Goal: Information Seeking & Learning: Learn about a topic

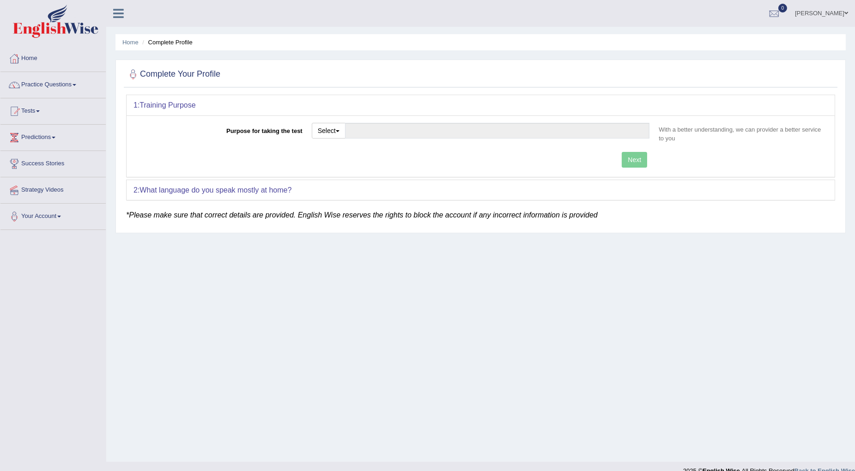
click at [49, 85] on link "Practice Questions" at bounding box center [52, 83] width 105 height 23
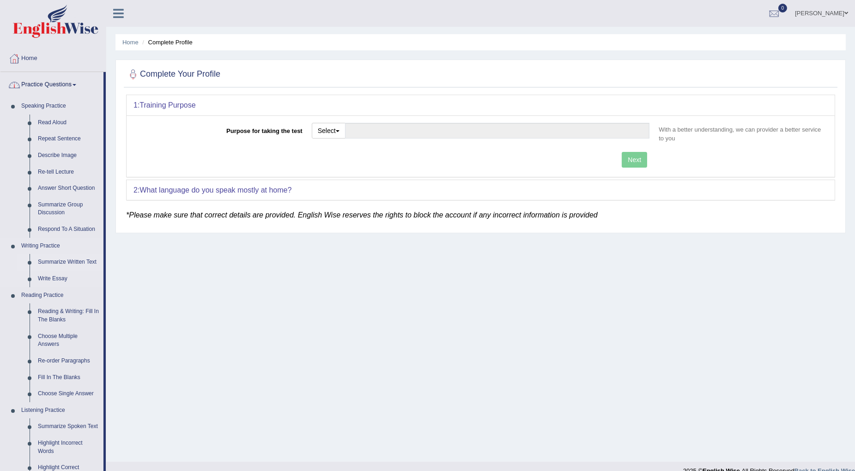
click at [48, 264] on link "Summarize Written Text" at bounding box center [69, 262] width 70 height 17
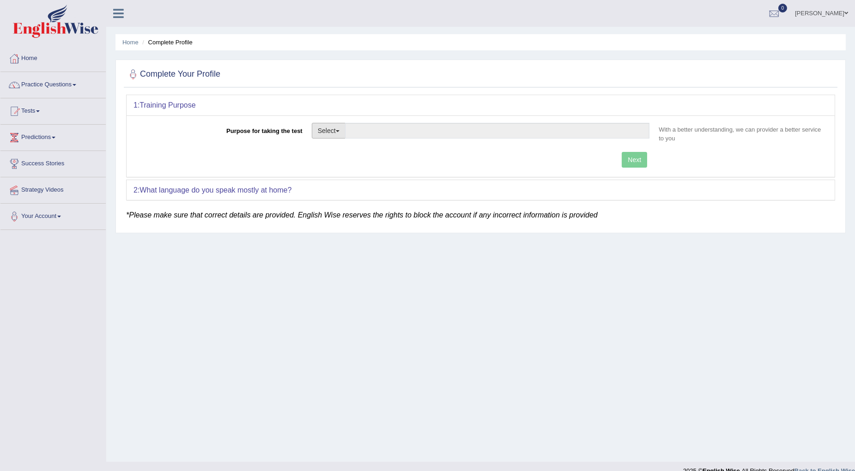
click at [323, 135] on button "Select" at bounding box center [329, 131] width 34 height 16
click at [326, 149] on link "Student Visa" at bounding box center [353, 151] width 82 height 12
type input "Student Visa"
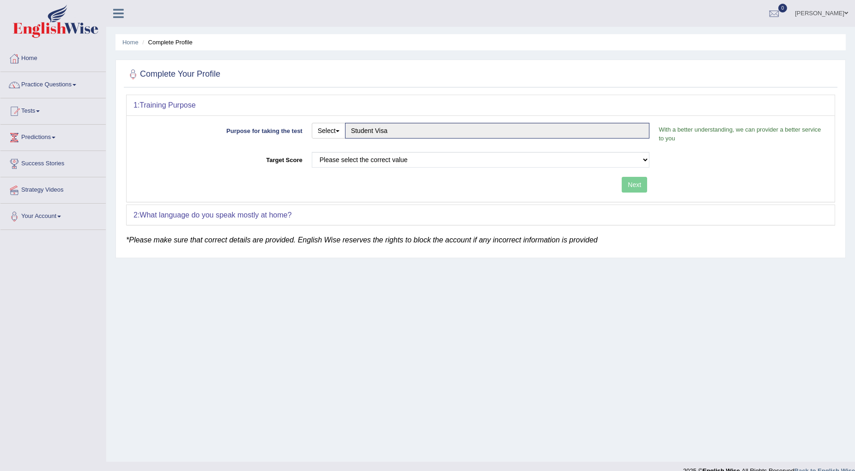
click at [633, 184] on div "Next" at bounding box center [394, 186] width 521 height 18
click at [519, 155] on select "Please select the correct value 50 (6 bands) 58 (6.5 bands) 65 (7 bands) 79 (8 …" at bounding box center [481, 160] width 338 height 16
select select "50"
click at [312, 152] on select "Please select the correct value 50 (6 bands) 58 (6.5 bands) 65 (7 bands) 79 (8 …" at bounding box center [481, 160] width 338 height 16
click at [630, 186] on button "Next" at bounding box center [634, 185] width 25 height 16
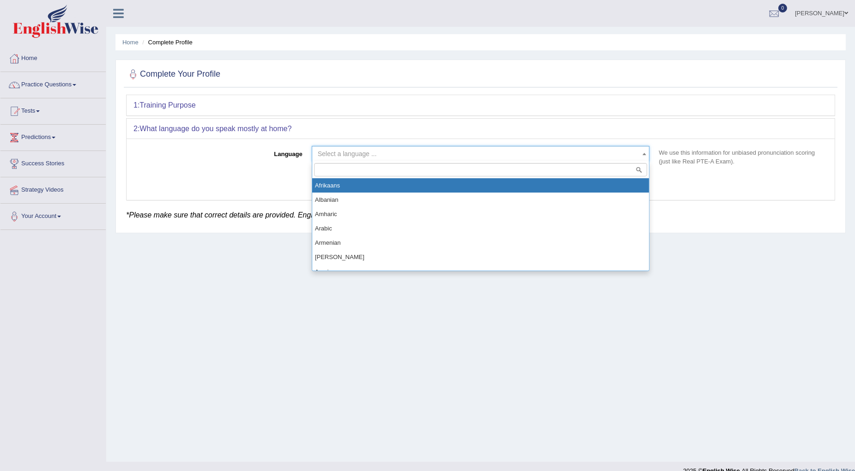
click at [462, 157] on span "Select a language ..." at bounding box center [478, 153] width 321 height 9
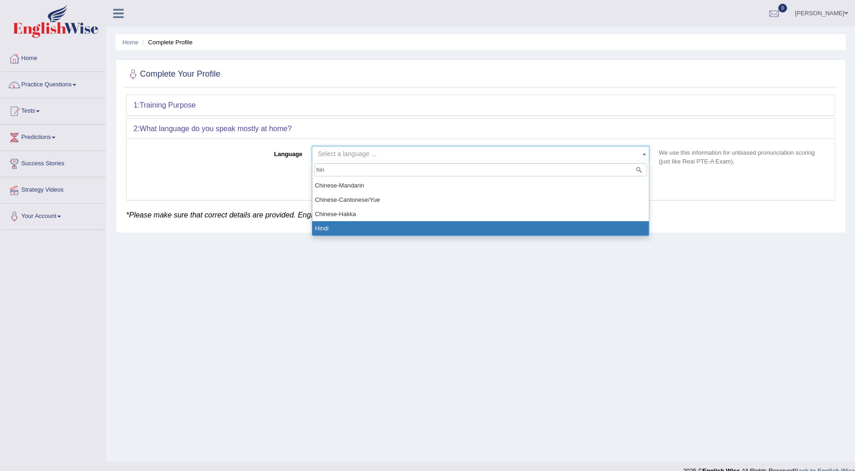
type input "hin"
select select "Hindi"
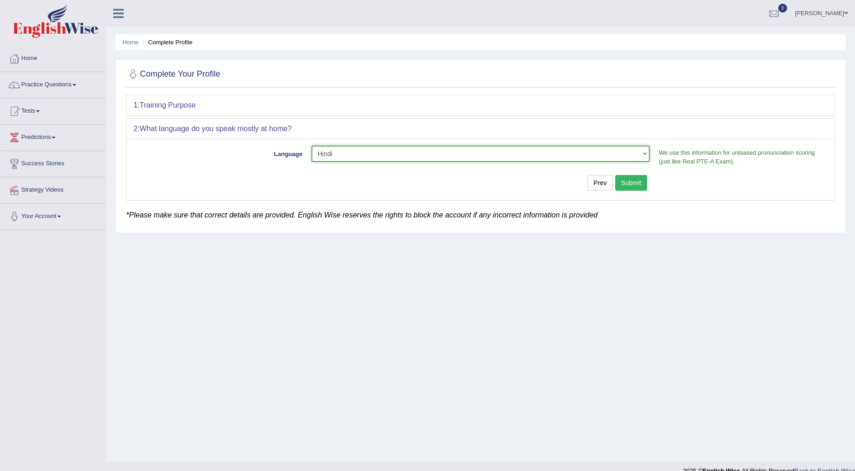
click at [619, 183] on button "Submit" at bounding box center [631, 183] width 32 height 16
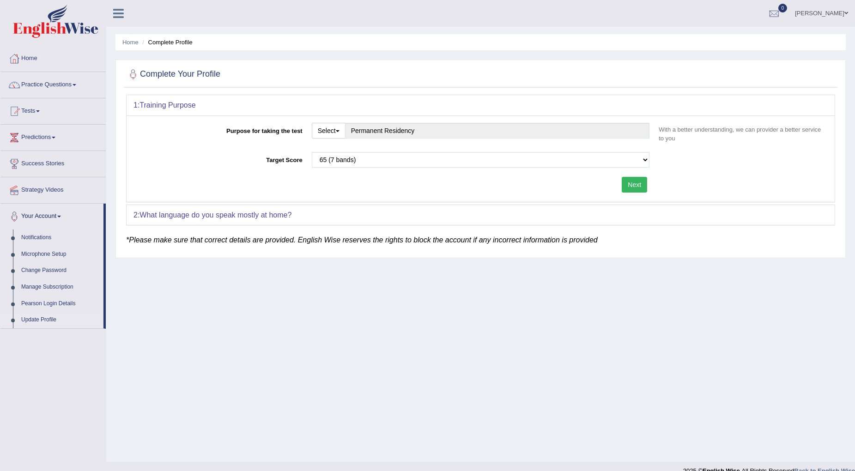
click at [617, 185] on div "Next" at bounding box center [394, 186] width 521 height 18
click at [628, 184] on button "Next" at bounding box center [634, 185] width 25 height 16
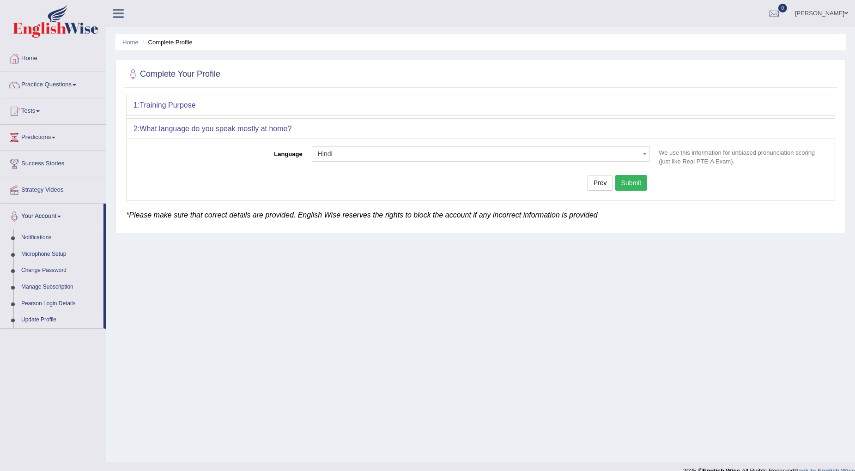
click at [637, 179] on button "Submit" at bounding box center [631, 183] width 32 height 16
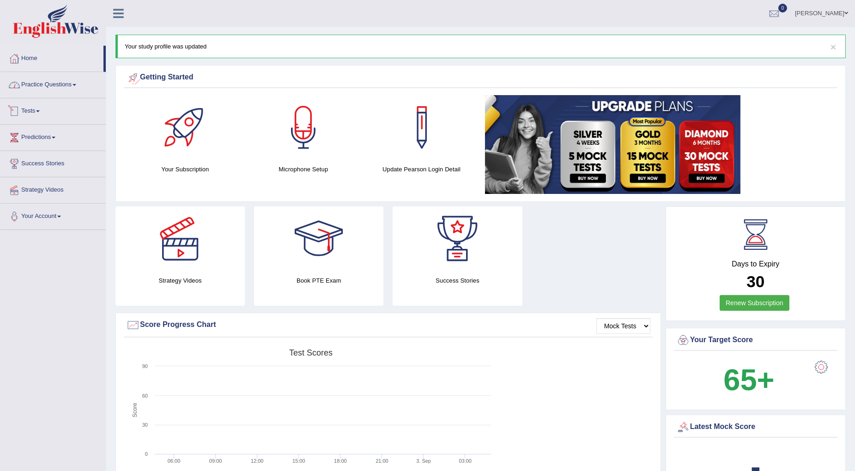
click at [58, 88] on link "Practice Questions" at bounding box center [52, 83] width 105 height 23
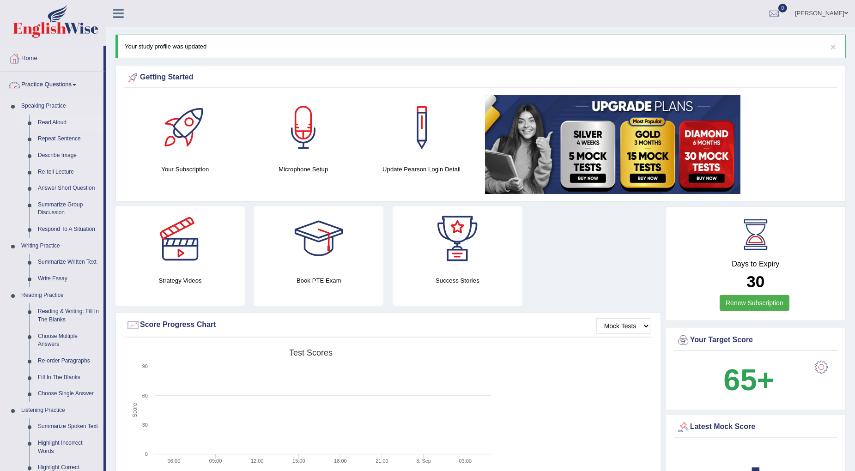
click at [50, 123] on link "Read Aloud" at bounding box center [69, 123] width 70 height 17
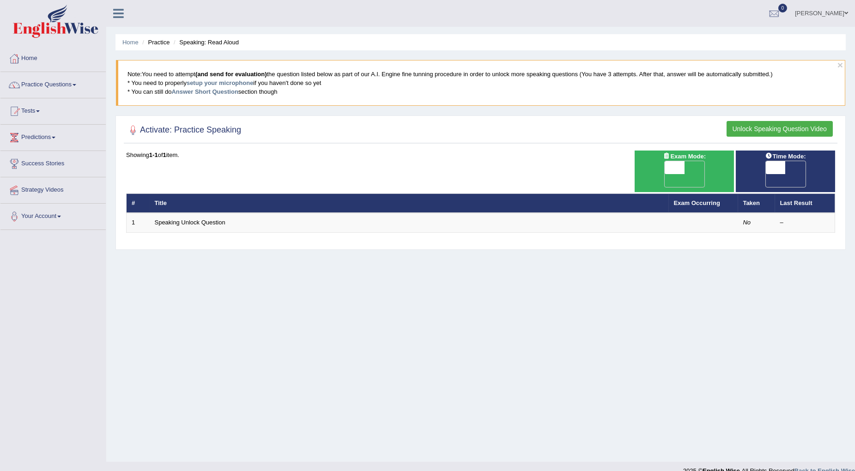
click at [65, 84] on link "Practice Questions" at bounding box center [52, 83] width 105 height 23
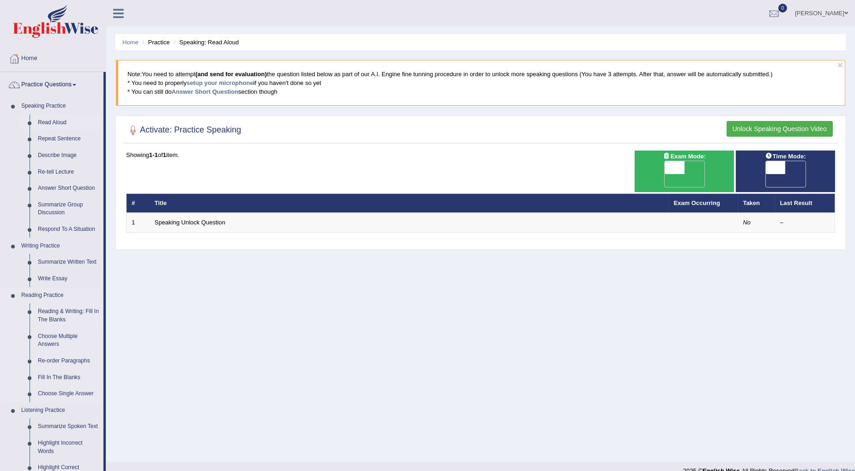
click at [59, 318] on link "Reading & Writing: Fill In The Blanks" at bounding box center [69, 316] width 70 height 24
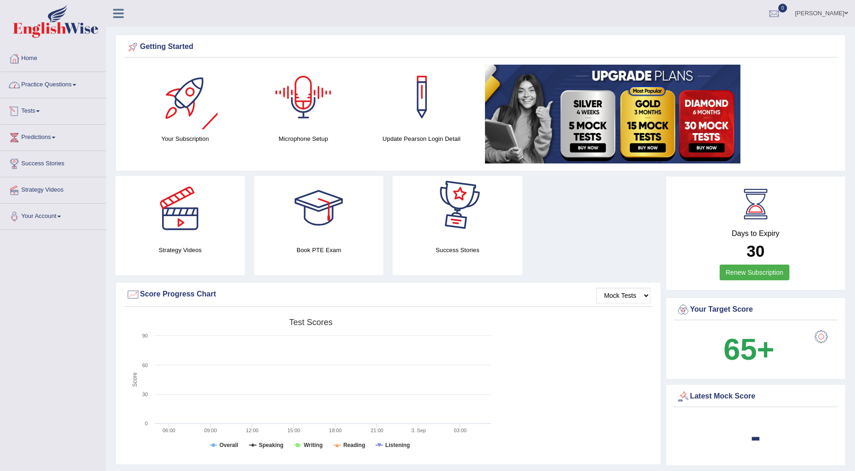
click at [47, 89] on link "Practice Questions" at bounding box center [52, 83] width 105 height 23
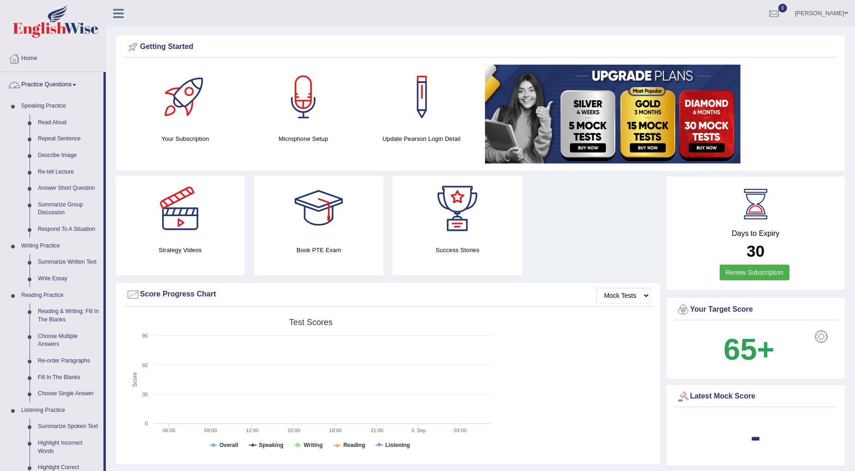
click at [47, 89] on link "Practice Questions" at bounding box center [51, 83] width 103 height 23
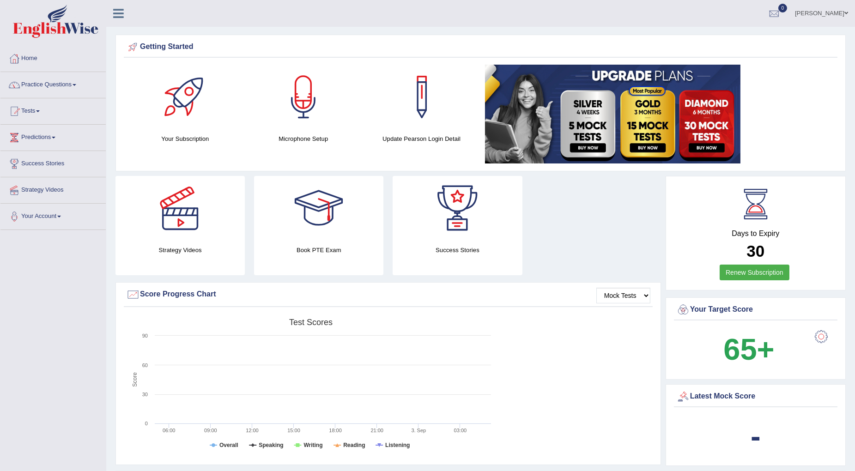
click at [38, 109] on link "Tests" at bounding box center [52, 109] width 105 height 23
click at [45, 89] on link "Practice Questions" at bounding box center [52, 83] width 105 height 23
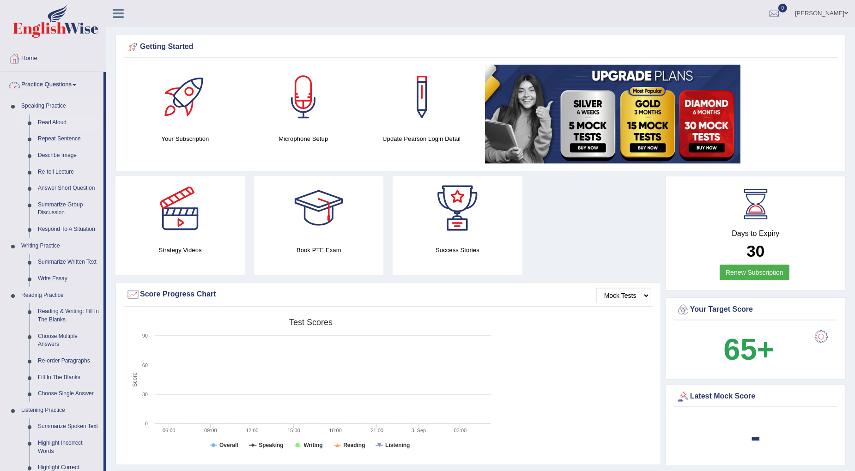
click at [47, 129] on link "Read Aloud" at bounding box center [69, 123] width 70 height 17
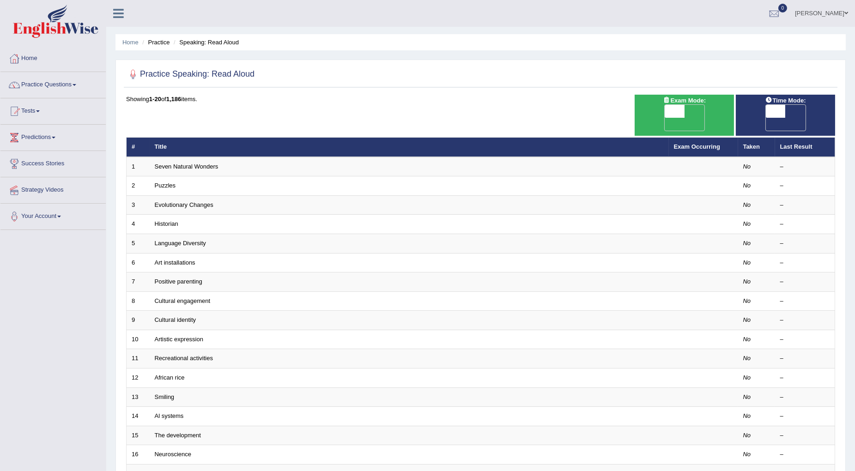
click at [665, 118] on span "OFF" at bounding box center [655, 124] width 20 height 13
checkbox input "true"
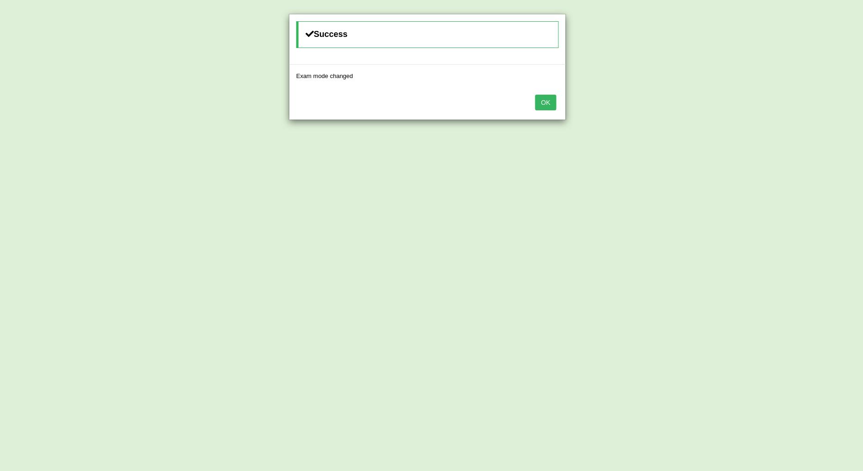
click at [542, 100] on button "OK" at bounding box center [545, 103] width 21 height 16
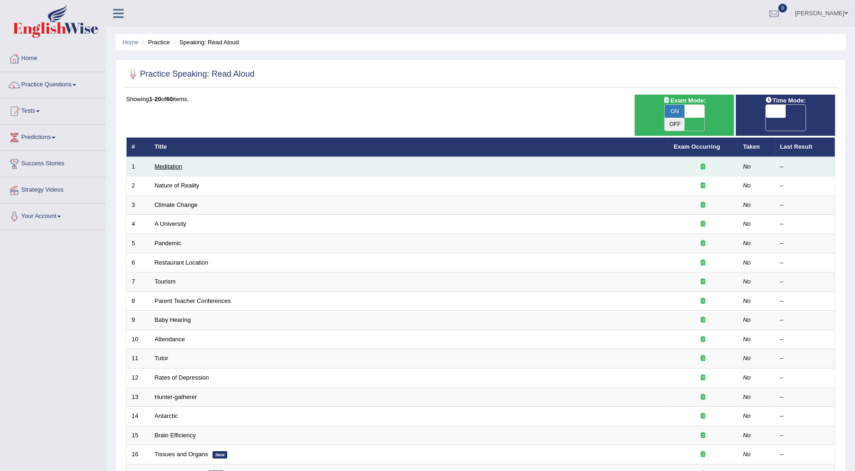
click at [162, 163] on link "Meditation" at bounding box center [169, 166] width 28 height 7
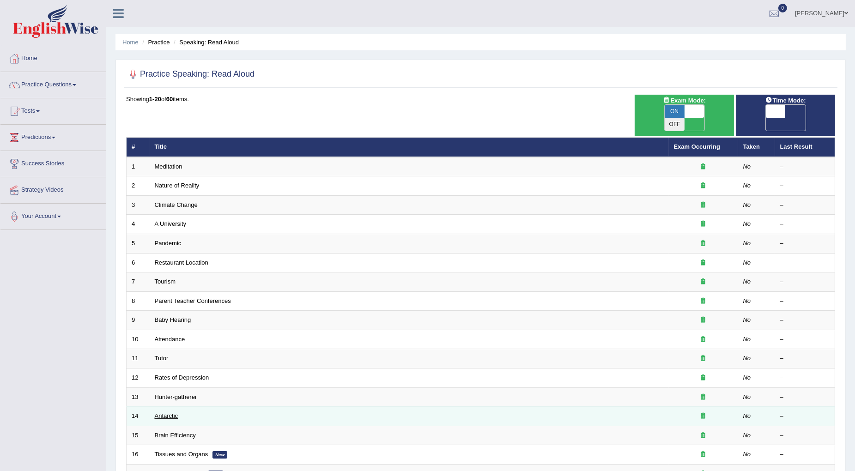
click at [175, 413] on link "Antarctic" at bounding box center [167, 416] width 24 height 7
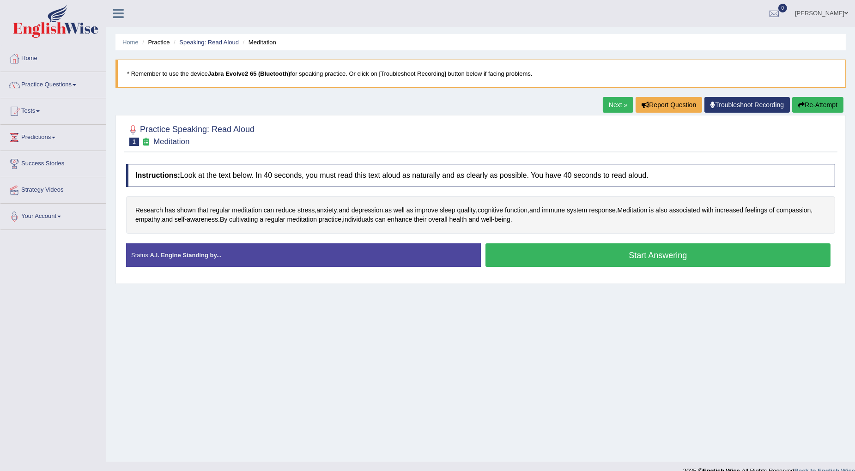
click at [618, 103] on link "Next »" at bounding box center [618, 105] width 30 height 16
click at [606, 109] on link "Next »" at bounding box center [618, 105] width 30 height 16
click at [617, 108] on link "Next »" at bounding box center [618, 105] width 30 height 16
click at [216, 42] on link "Speaking: Read Aloud" at bounding box center [209, 42] width 60 height 7
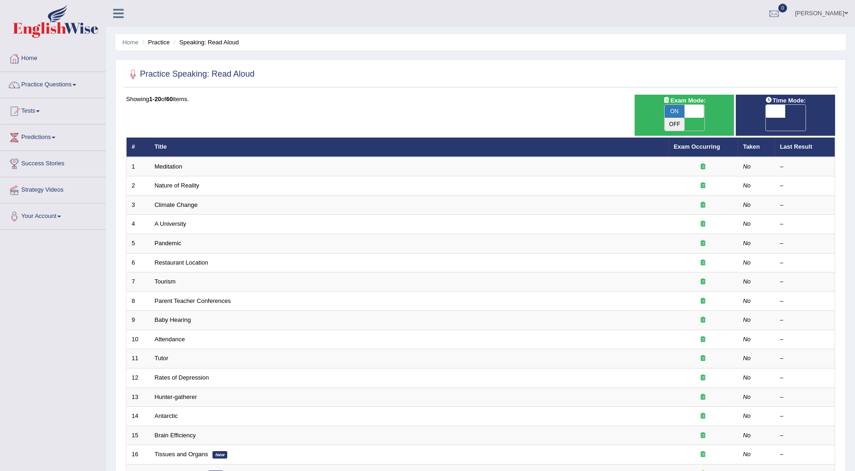
click at [774, 114] on span at bounding box center [776, 111] width 20 height 13
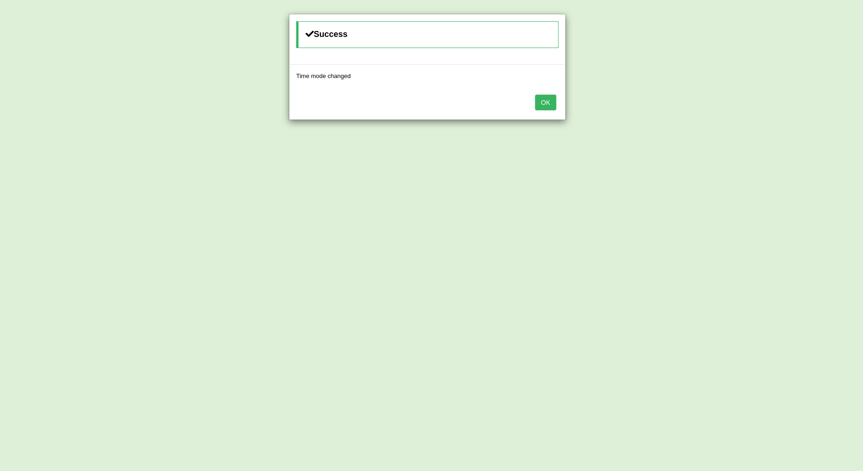
click at [544, 108] on button "OK" at bounding box center [545, 103] width 21 height 16
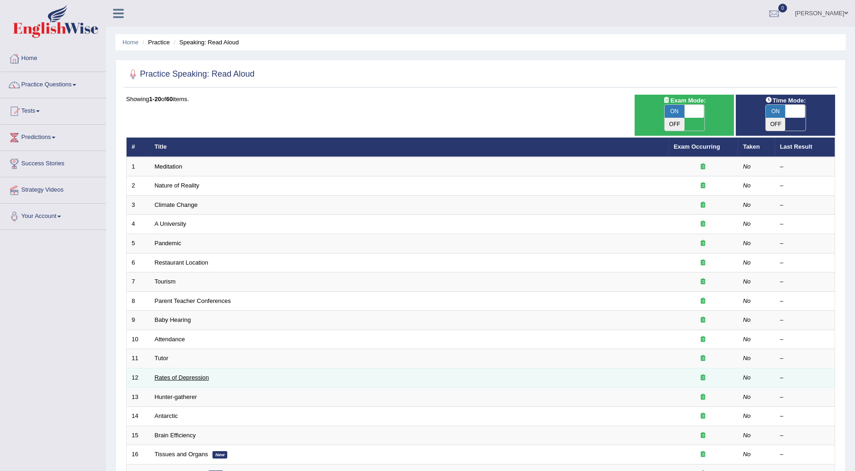
click at [195, 374] on link "Rates of Depression" at bounding box center [182, 377] width 55 height 7
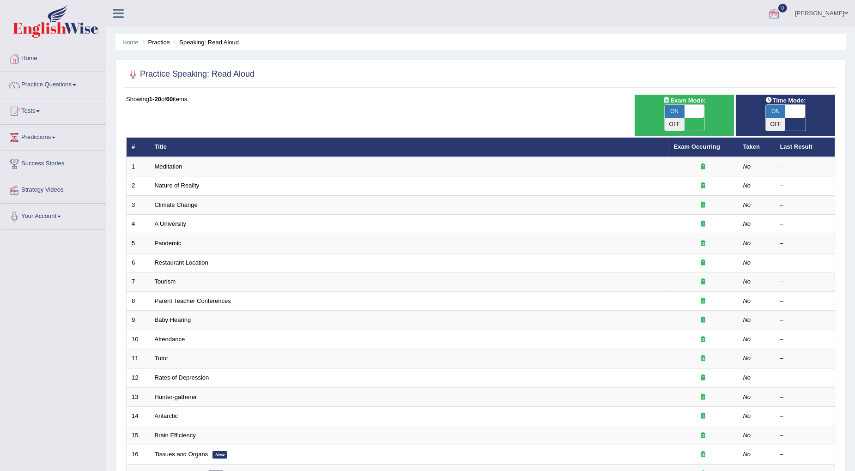
click at [782, 103] on span "Time Mode:" at bounding box center [786, 101] width 48 height 10
click at [816, 108] on div "ON OFF" at bounding box center [786, 117] width 90 height 27
click at [779, 114] on span "ON" at bounding box center [776, 111] width 20 height 13
checkbox input "false"
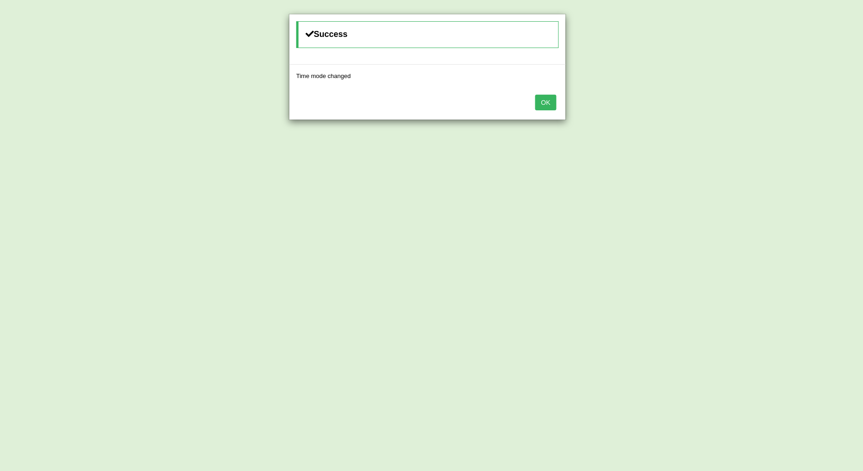
click at [558, 103] on div "OK" at bounding box center [427, 103] width 276 height 32
click at [526, 100] on div "OK" at bounding box center [427, 103] width 276 height 32
click at [548, 101] on button "OK" at bounding box center [545, 103] width 21 height 16
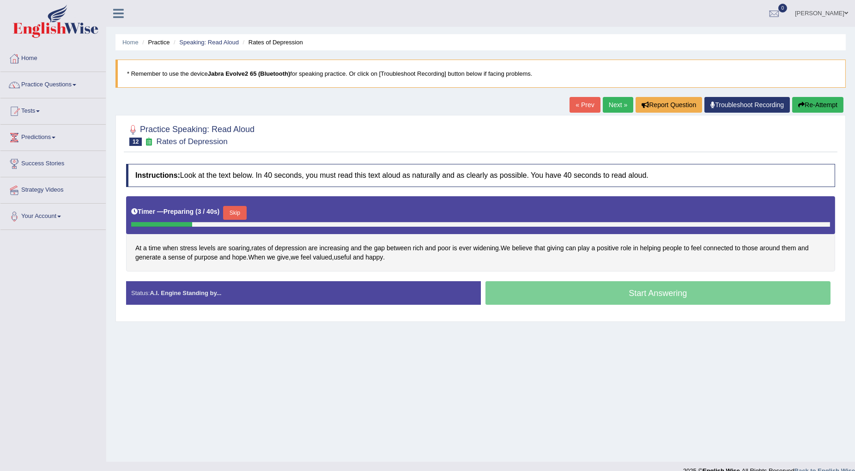
click at [613, 108] on link "Next »" at bounding box center [618, 105] width 30 height 16
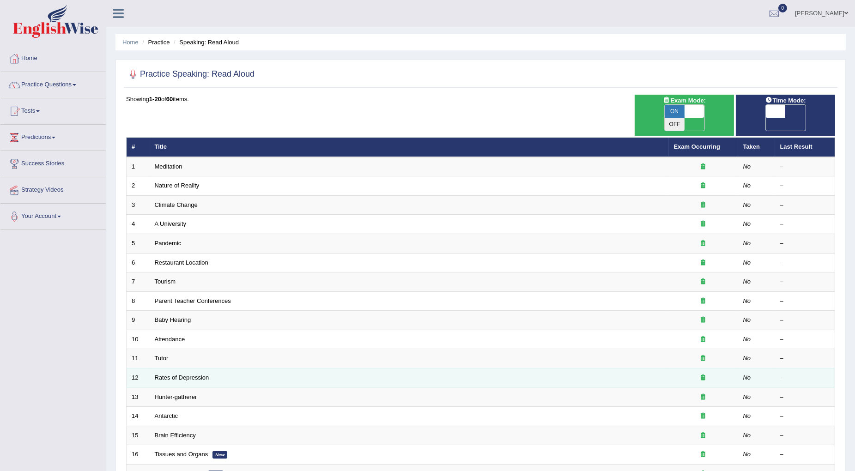
click at [170, 369] on td "Rates of Depression" at bounding box center [409, 377] width 519 height 19
click at [173, 374] on link "Rates of Depression" at bounding box center [182, 377] width 55 height 7
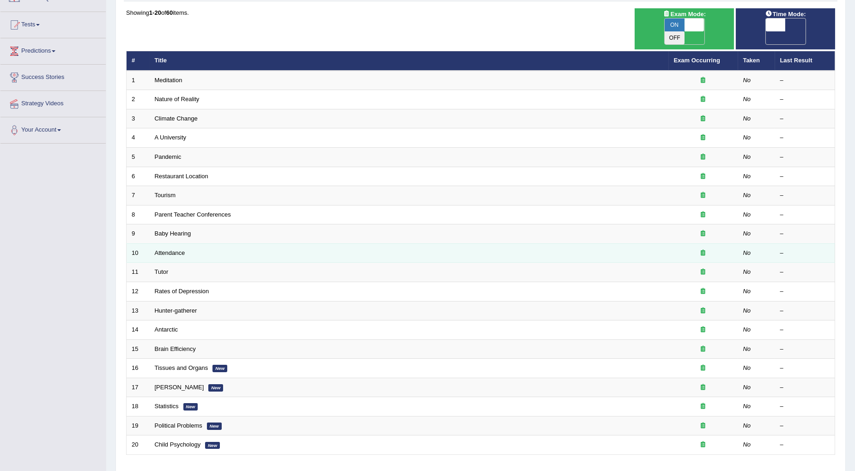
scroll to position [73, 0]
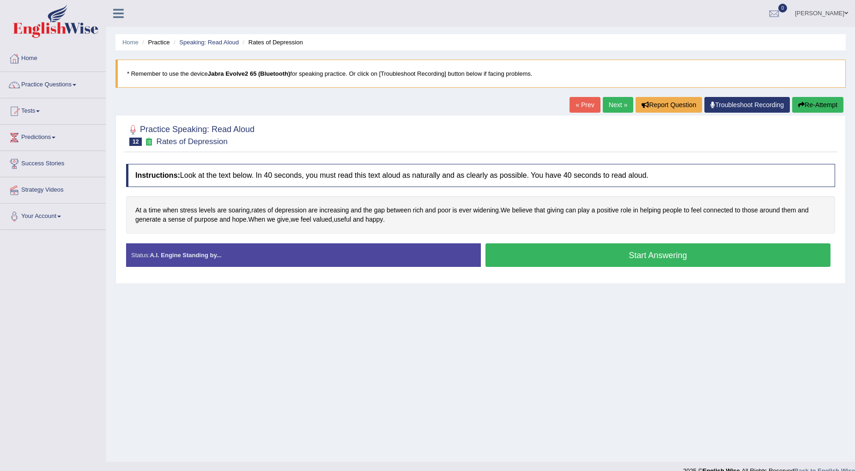
click at [609, 104] on link "Next »" at bounding box center [618, 105] width 30 height 16
click at [60, 84] on link "Practice Questions" at bounding box center [52, 83] width 105 height 23
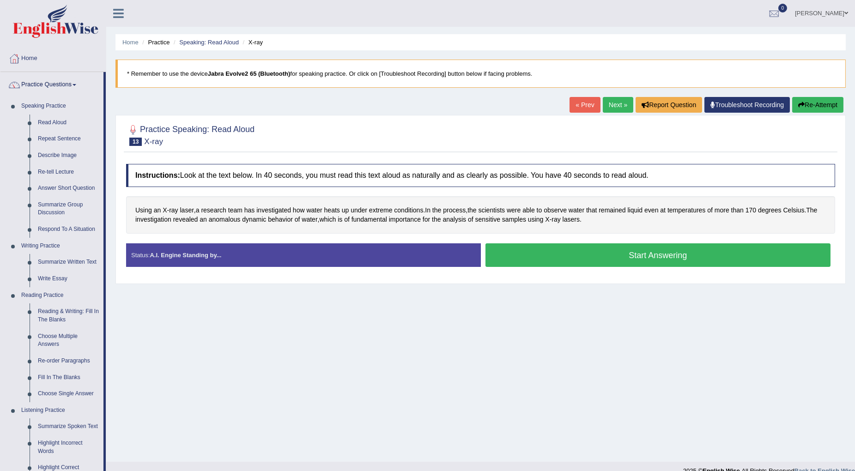
click at [60, 84] on link "Practice Questions" at bounding box center [51, 83] width 103 height 23
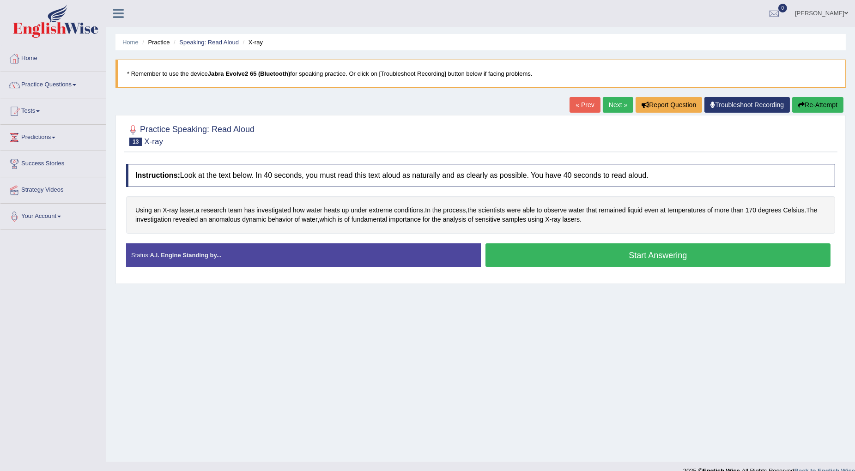
click at [60, 84] on link "Practice Questions" at bounding box center [52, 83] width 105 height 23
